Goal: Information Seeking & Learning: Learn about a topic

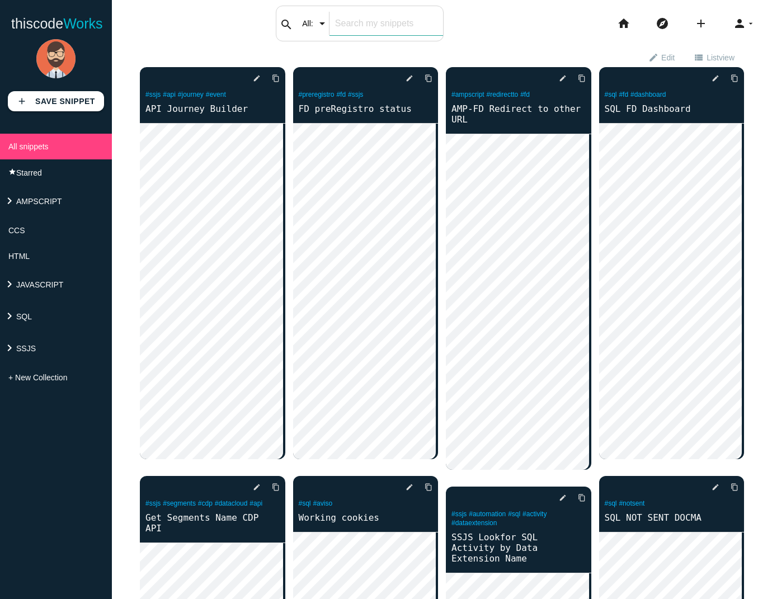
click at [323, 24] on div "search All: All: Code: Title: Tag: All: Code: Title: Tag:" at bounding box center [360, 24] width 168 height 36
type input "API"
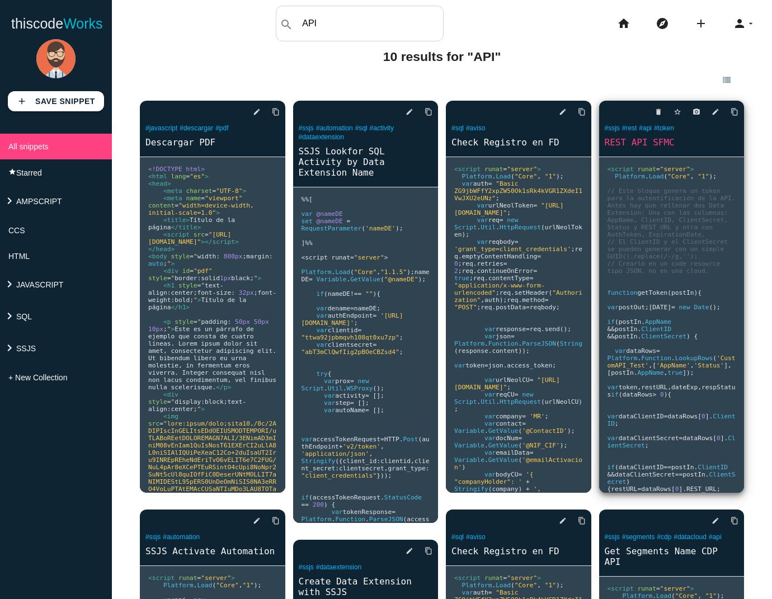
click at [659, 145] on link "REST API SFMC" at bounding box center [671, 142] width 145 height 13
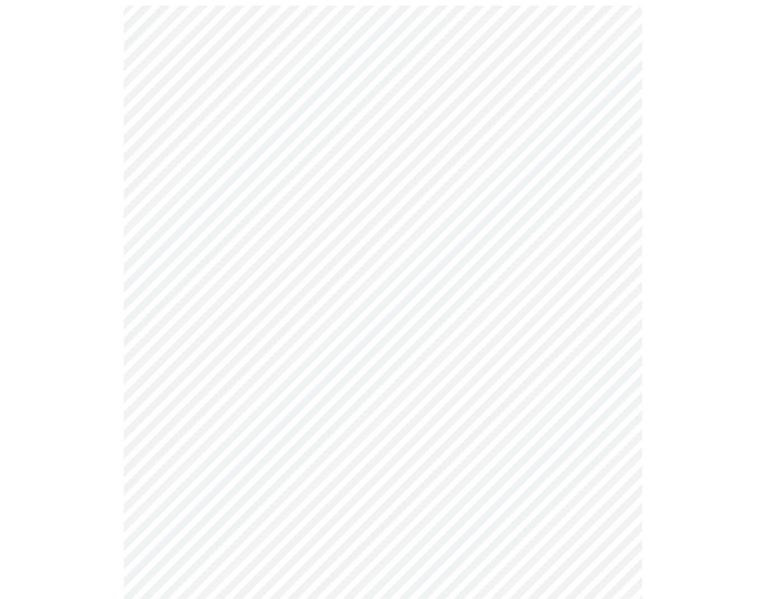
scroll to position [149, 0]
